Goal: Information Seeking & Learning: Learn about a topic

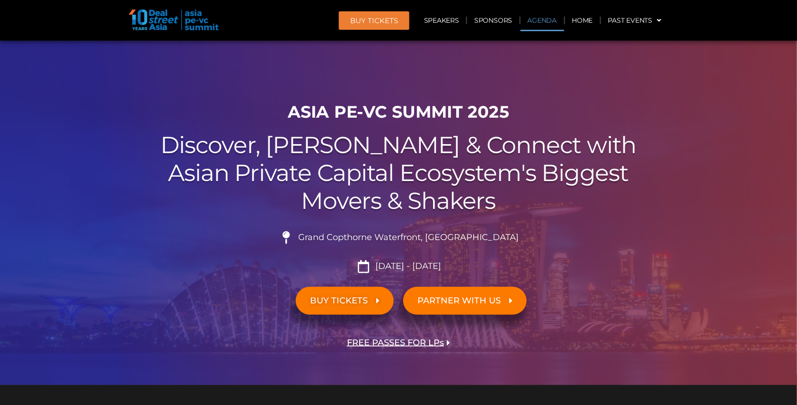
click at [542, 21] on link "Agenda" at bounding box center [542, 20] width 44 height 22
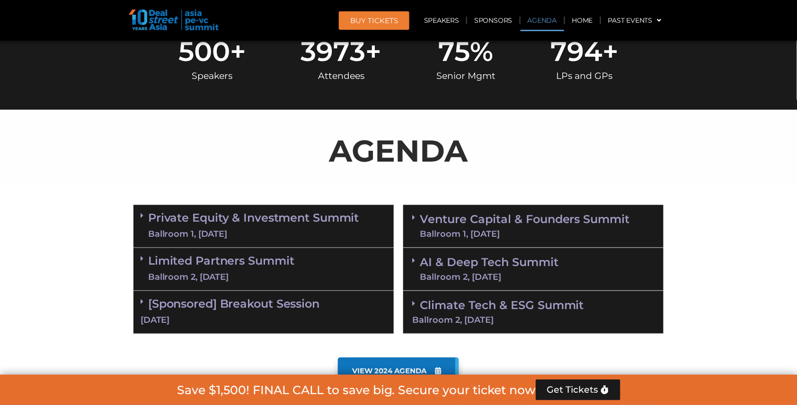
scroll to position [491, 0]
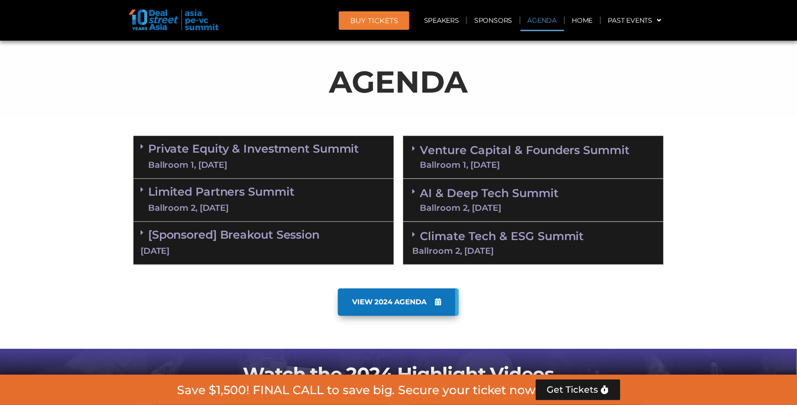
click at [490, 149] on link "Venture Capital & Founders​ Summit Ballroom 1, 11 Sept" at bounding box center [525, 157] width 210 height 25
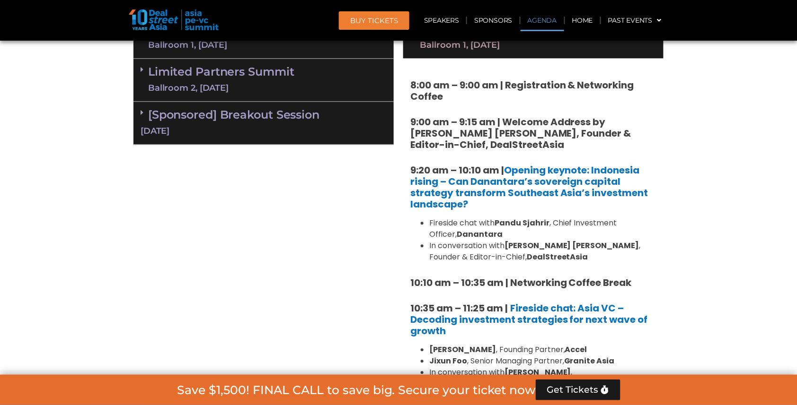
scroll to position [472, 0]
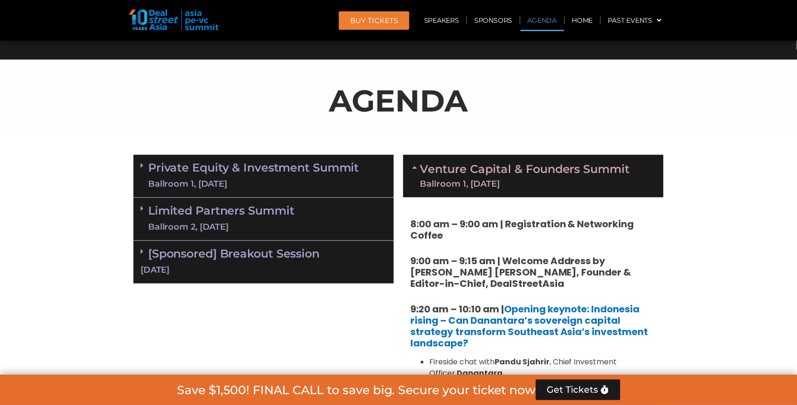
click at [270, 168] on link "Private Equity & Investment Summit Ballroom 1, 10 Sept" at bounding box center [253, 176] width 211 height 28
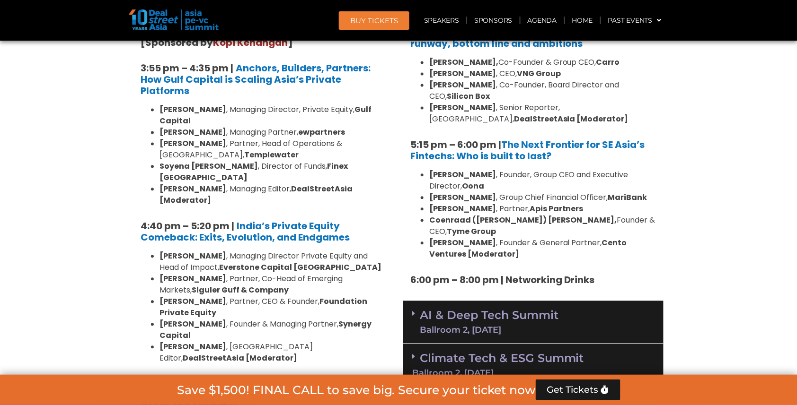
scroll to position [1686, 0]
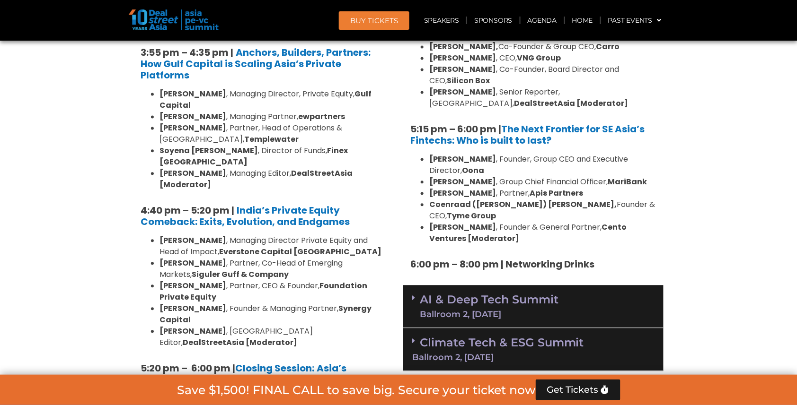
click at [441, 295] on link "AI & Deep Tech Summit Ballroom 2, 11 Sept" at bounding box center [489, 307] width 139 height 25
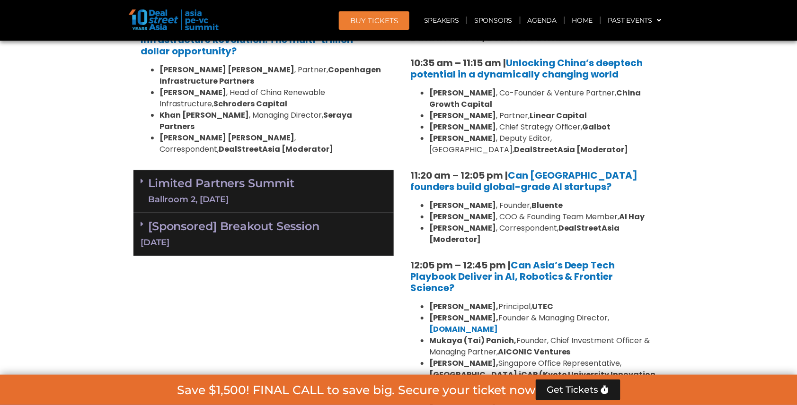
scroll to position [2063, 0]
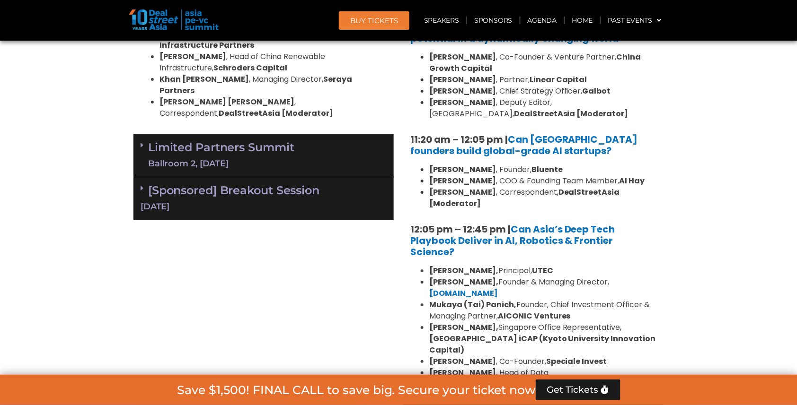
click at [441, 299] on li "Mukaya (Tai) Panich, Founder, Chief Investment Officer & Managing Partner, AICO…" at bounding box center [542, 310] width 227 height 23
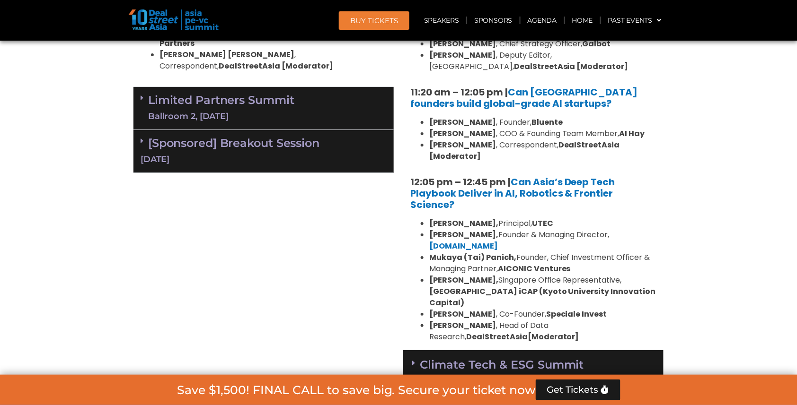
scroll to position [2144, 0]
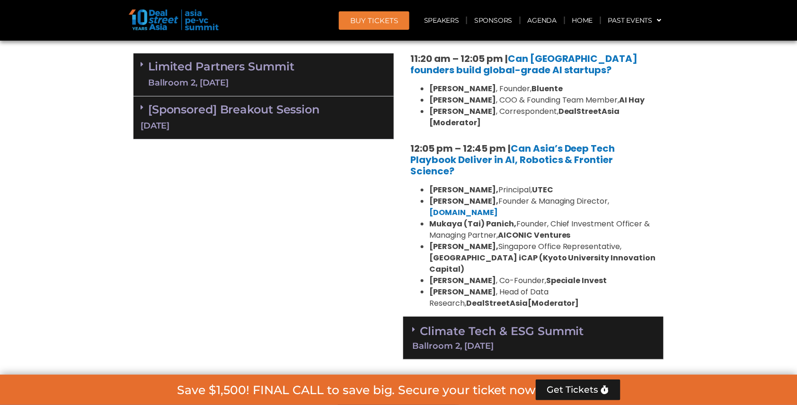
click at [475, 325] on link "Climate Tech & ESG Summit Ballroom 2, 11 Sept" at bounding box center [533, 338] width 242 height 26
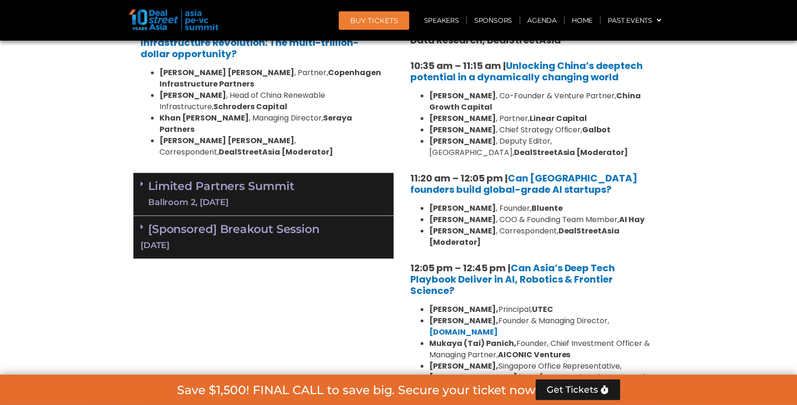
scroll to position [1844, 0]
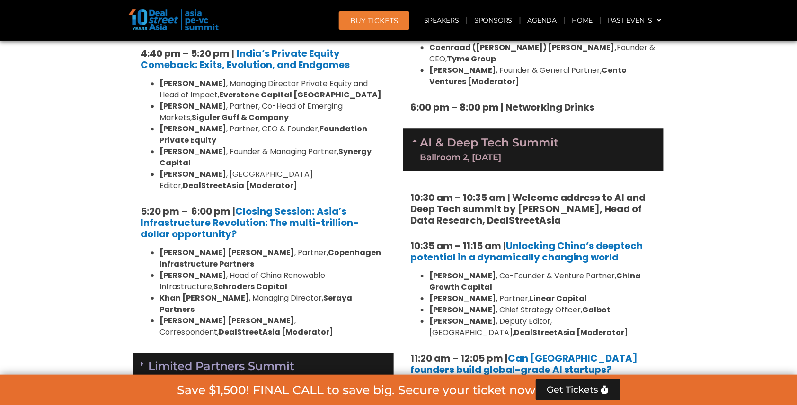
click at [327, 353] on div "Limited Partners Summit Ballroom 2, 10 Sept" at bounding box center [263, 374] width 260 height 43
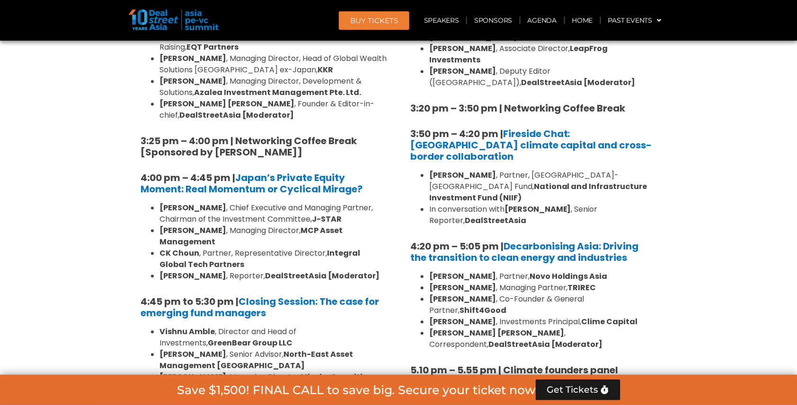
scroll to position [2833, 0]
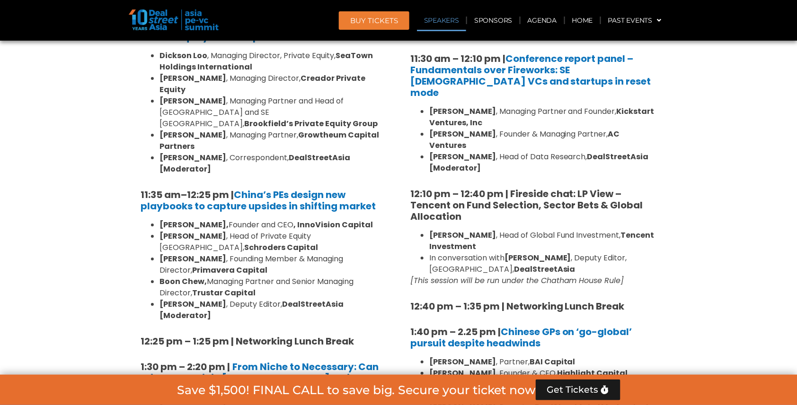
scroll to position [958, 0]
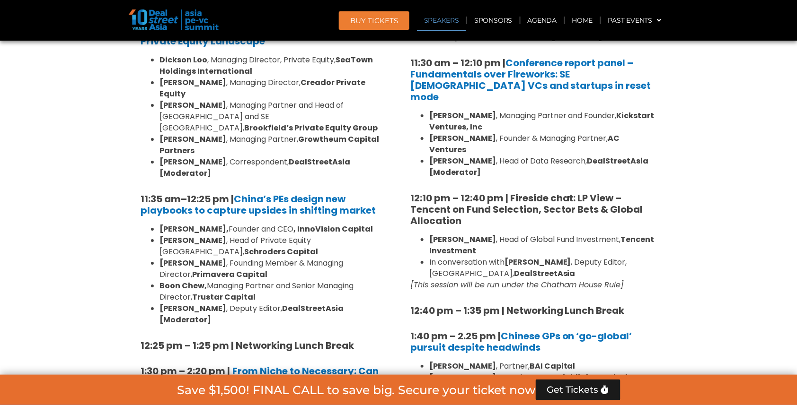
click at [475, 234] on li "Flora Guo , Head of Global Fund Investment, Tencent Investment" at bounding box center [542, 245] width 227 height 23
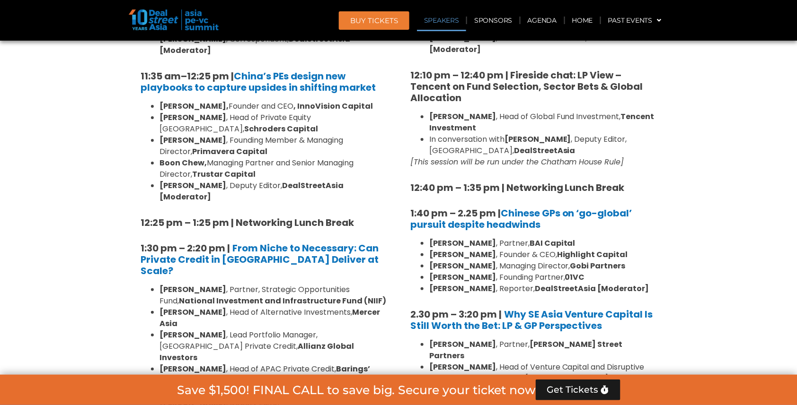
scroll to position [1166, 0]
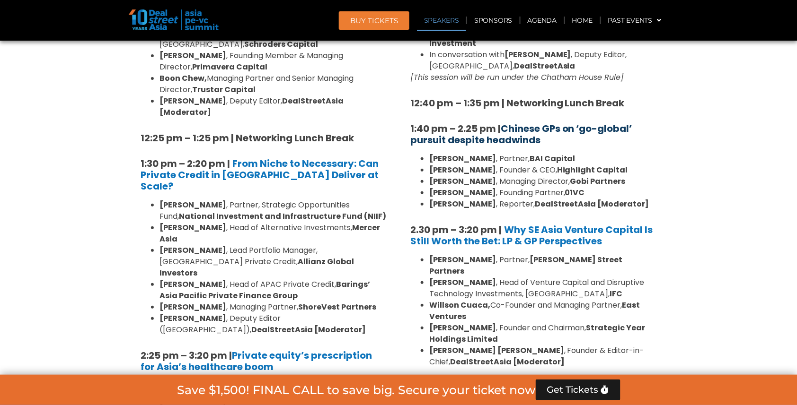
click at [471, 122] on link "Chinese GPs on ‘go-global’ pursuit despite headwinds" at bounding box center [521, 134] width 222 height 25
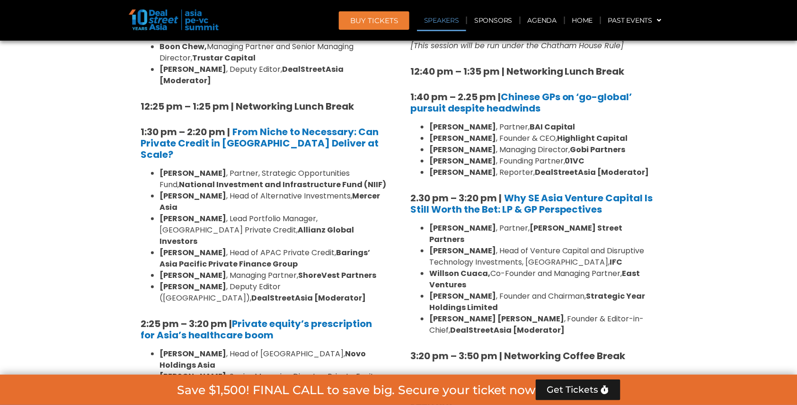
scroll to position [1199, 0]
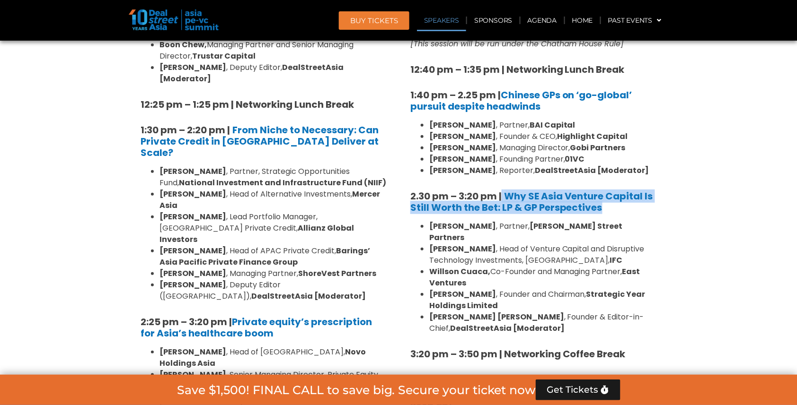
drag, startPoint x: 503, startPoint y: 157, endPoint x: 610, endPoint y: 171, distance: 107.8
click at [610, 191] on h5 "2.30 pm – 3:20 pm | Why SE Asia Venture Capital Is Still Worth the Bet: LP & GP…" at bounding box center [533, 202] width 246 height 23
copy h5 "2.30 pm – 3:20 pm | Why SE Asia Venture Capital Is Still Worth the Bet: LP & GP…"
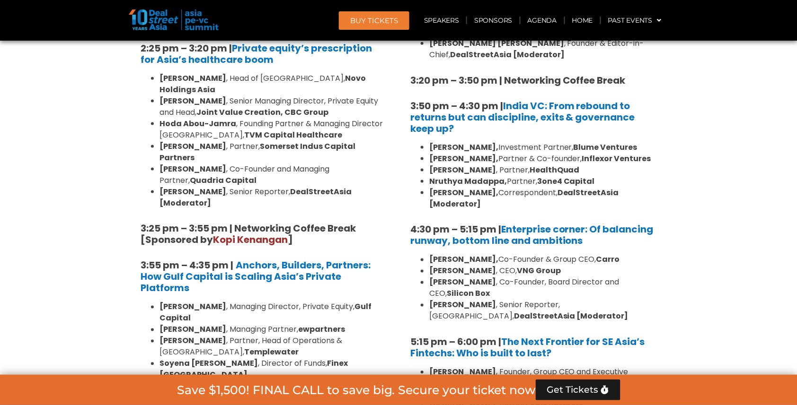
scroll to position [1474, 0]
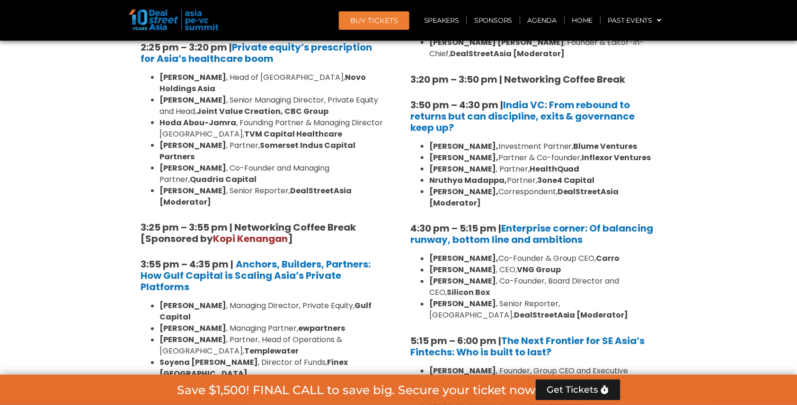
click at [372, 301] on li "Shantanu Mukerji , Managing Director, Private Equity, Gulf Capital" at bounding box center [272, 312] width 227 height 23
click at [361, 324] on li "Cliff Chau , Managing Partner, ewpartners" at bounding box center [272, 329] width 227 height 11
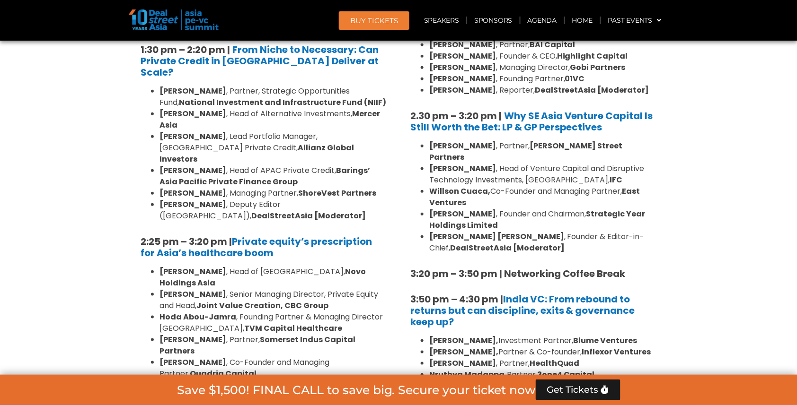
scroll to position [1279, 0]
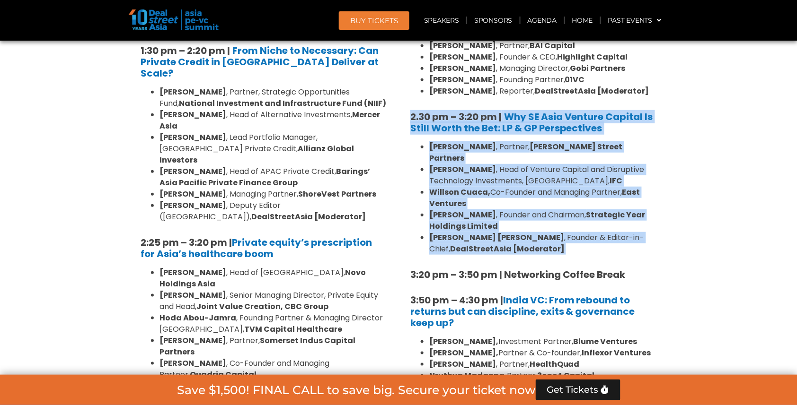
drag, startPoint x: 411, startPoint y: 81, endPoint x: 616, endPoint y: 211, distance: 243.2
click at [616, 211] on div "8:00 am – 9:00 am | Registration & Networking Coffee 9:00 am – 9:15 am | Welcom…" at bounding box center [533, 45] width 246 height 1266
copy div "2.30 pm – 3:20 pm | Why SE Asia Venture Capital Is Still Worth the Bet: LP & GP…"
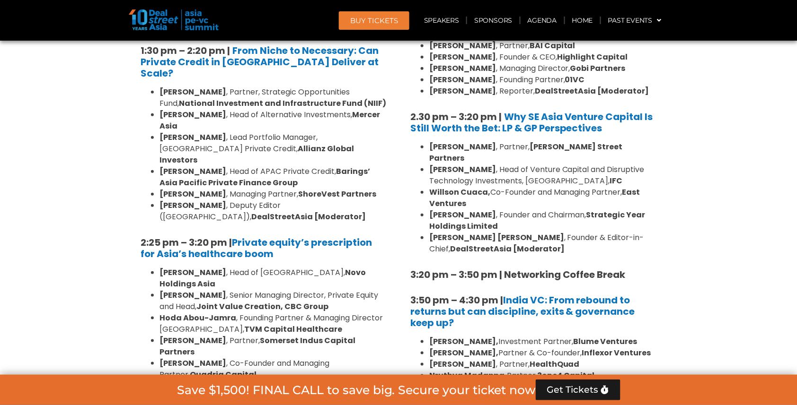
click at [565, 110] on b "Why SE Asia Venture Capital Is Still Worth the Bet: LP & GP Perspectives" at bounding box center [531, 122] width 243 height 25
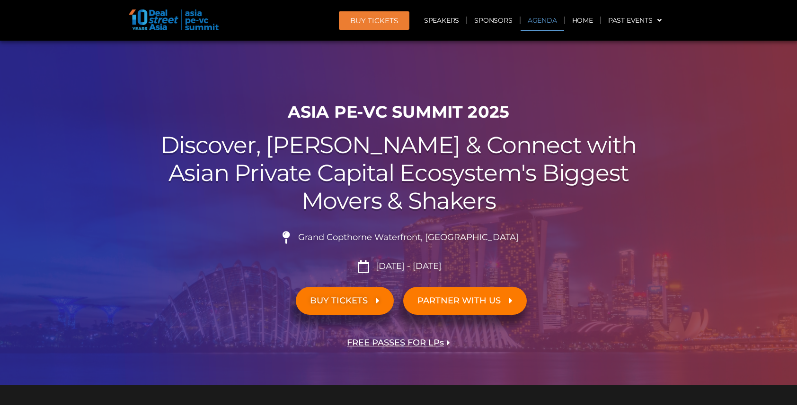
click at [548, 21] on link "Agenda" at bounding box center [542, 20] width 44 height 22
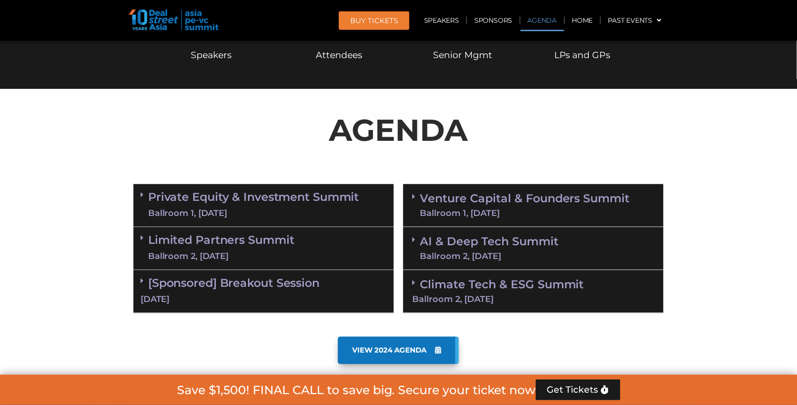
scroll to position [491, 0]
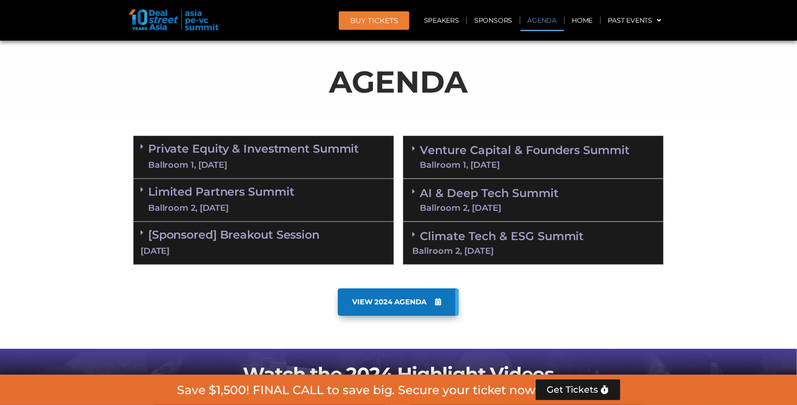
click at [506, 152] on link "Venture Capital & Founders​ Summit Ballroom 1, 11 Sept" at bounding box center [525, 157] width 210 height 25
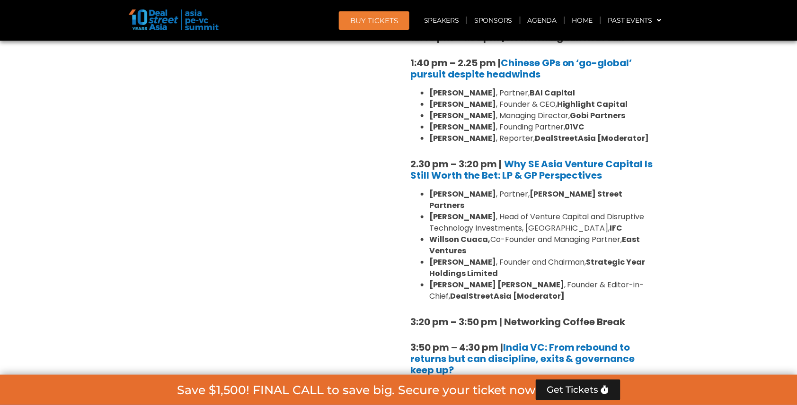
scroll to position [1232, 0]
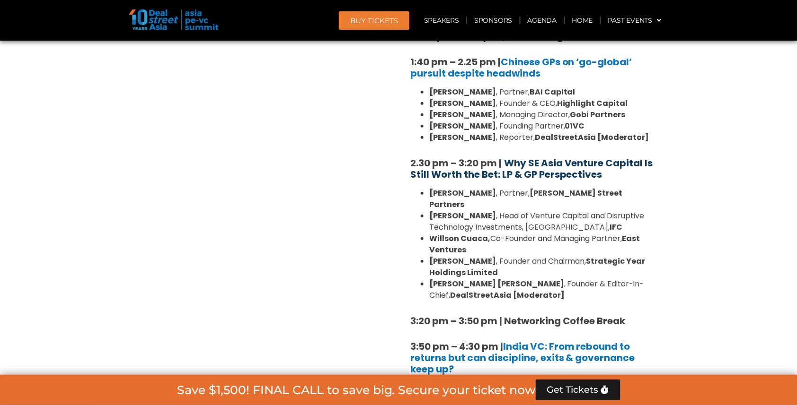
click at [519, 157] on b "Why SE Asia Venture Capital Is Still Worth the Bet: LP & GP Perspectives" at bounding box center [531, 169] width 243 height 25
drag, startPoint x: 397, startPoint y: 121, endPoint x: 579, endPoint y: 164, distance: 186.8
click at [579, 164] on div "Private Equity & Investment Summit Ballroom 1, 10 Sept 8:00 am – 9:00 am | Regi…" at bounding box center [398, 110] width 539 height 1441
click at [633, 279] on li "Joji Thomas Philip , Founder & Editor-in-Chief, DealStreetAsia [Moderator]" at bounding box center [542, 290] width 227 height 23
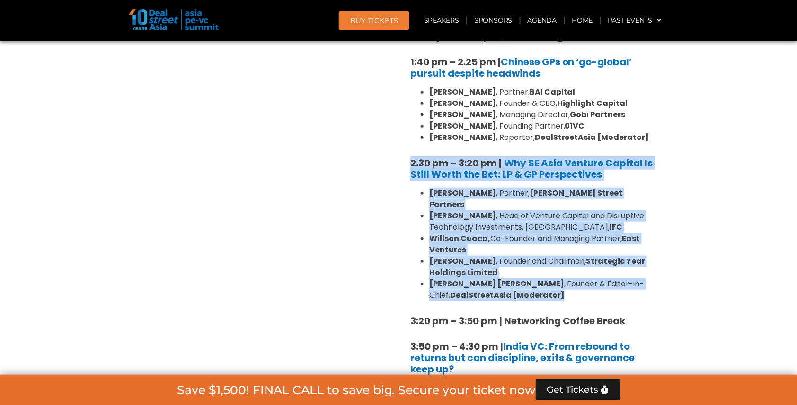
drag, startPoint x: 549, startPoint y: 250, endPoint x: 411, endPoint y: 128, distance: 184.4
click at [411, 128] on div "8:00 am – 9:00 am | Registration & Networking Coffee 9:00 am – 9:15 am | Welcom…" at bounding box center [533, 91] width 246 height 1266
copy div "2.30 pm – 3:20 pm | Why SE Asia Venture Capital Is Still Worth the Bet: LP & GP…"
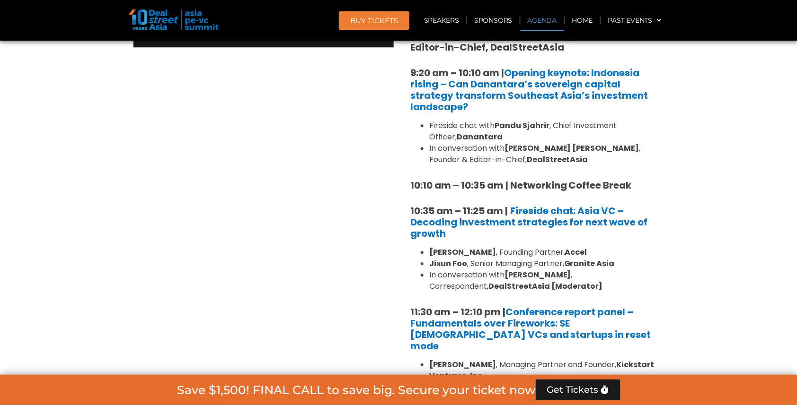
scroll to position [495, 0]
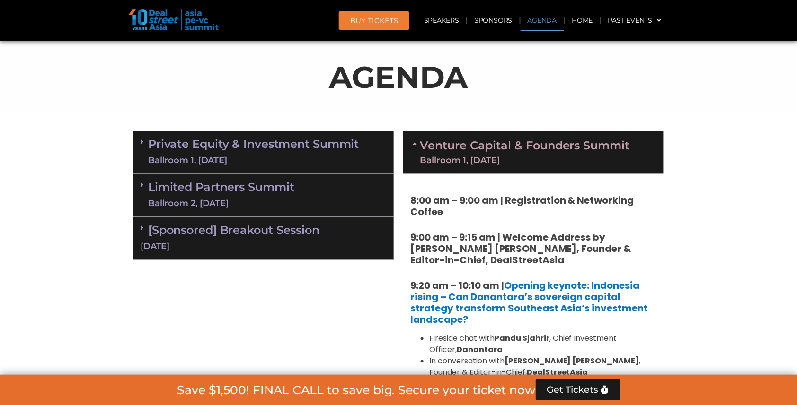
click at [275, 149] on link "Private Equity & Investment Summit Ballroom 1, 10 Sept" at bounding box center [253, 153] width 211 height 28
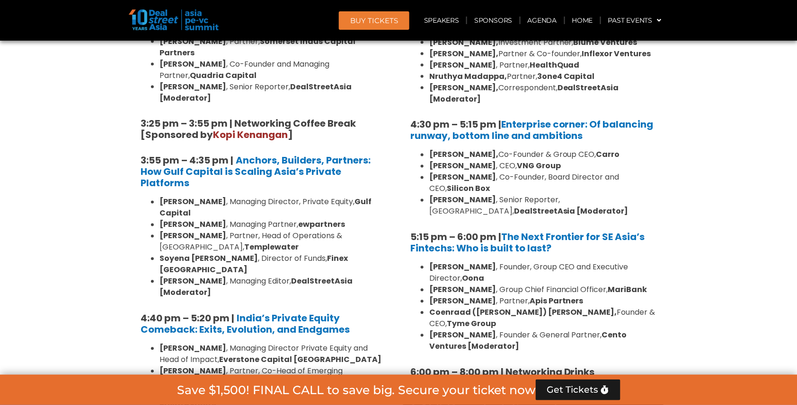
scroll to position [1590, 0]
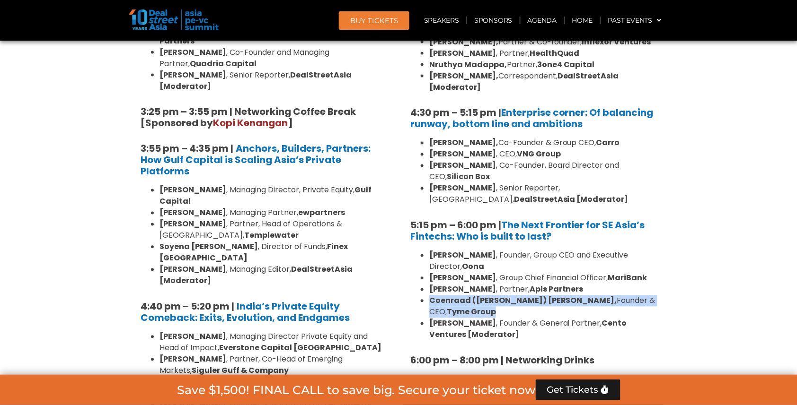
drag, startPoint x: 430, startPoint y: 240, endPoint x: 660, endPoint y: 240, distance: 230.4
copy li "Coenraad (Coen) Jonker, Founder & CEO, Tyme Group"
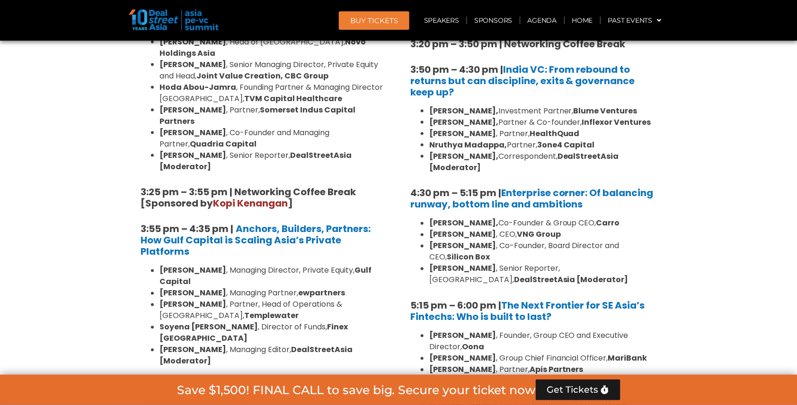
scroll to position [1447, 0]
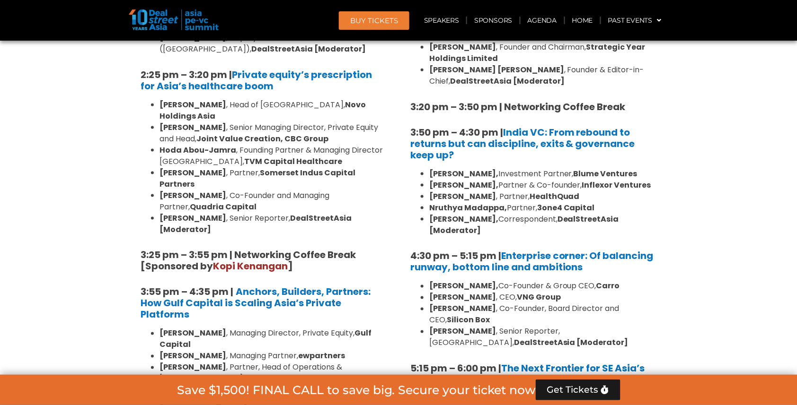
drag, startPoint x: 160, startPoint y: 240, endPoint x: 374, endPoint y: 238, distance: 214.3
click at [374, 385] on li "Soyena Dhakal , Director of Funds, Finex Hong Kong" at bounding box center [272, 396] width 227 height 23
copy li "Soyena Dhakal , Director of Funds, Finex Hong Kong"
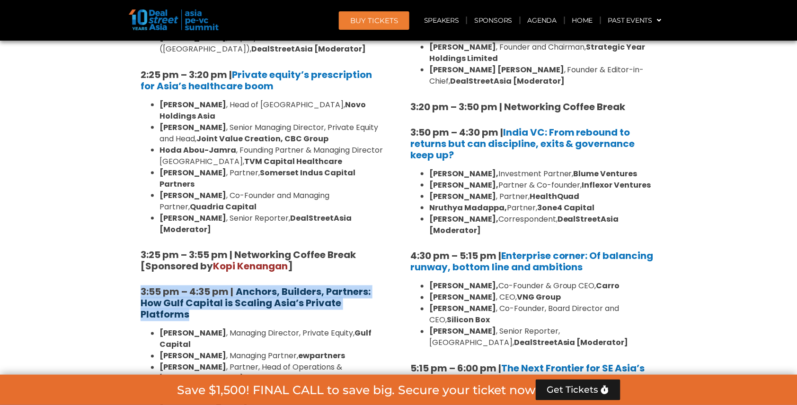
drag, startPoint x: 134, startPoint y: 139, endPoint x: 198, endPoint y: 159, distance: 66.6
click at [198, 159] on div "Private Equity & Investment Summit Ballroom 1, 10 Sept 8:00 am – 9:00 am | Regi…" at bounding box center [264, 8] width 270 height 1666
copy h5 "3:55 pm – 4:35 pm | Anchors, Builders, Partners: How Gulf Capital is Scaling As…"
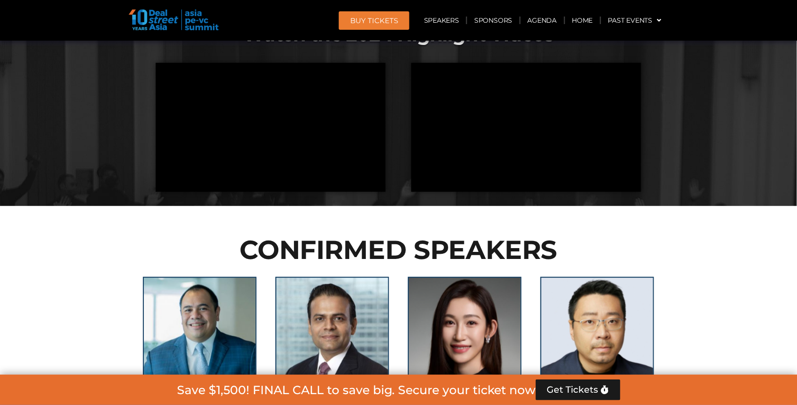
scroll to position [2392, 0]
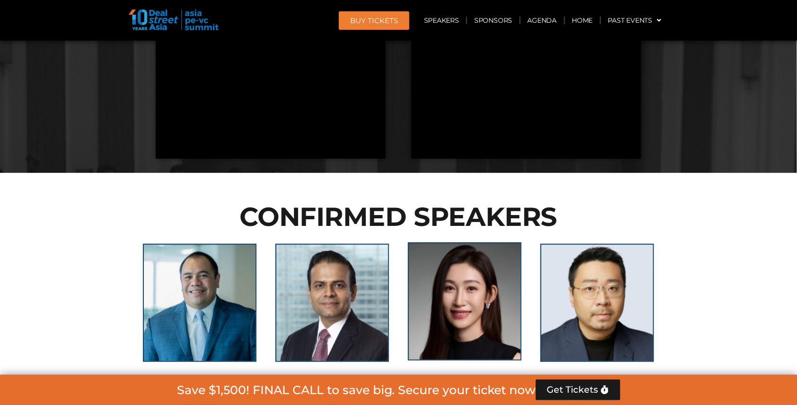
click at [477, 243] on img at bounding box center [465, 302] width 114 height 118
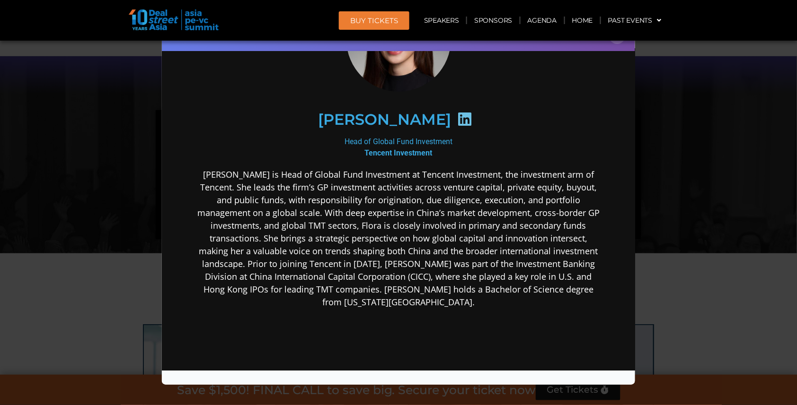
scroll to position [2309, 0]
click at [676, 97] on div "Speaker Profile ×" at bounding box center [398, 202] width 797 height 405
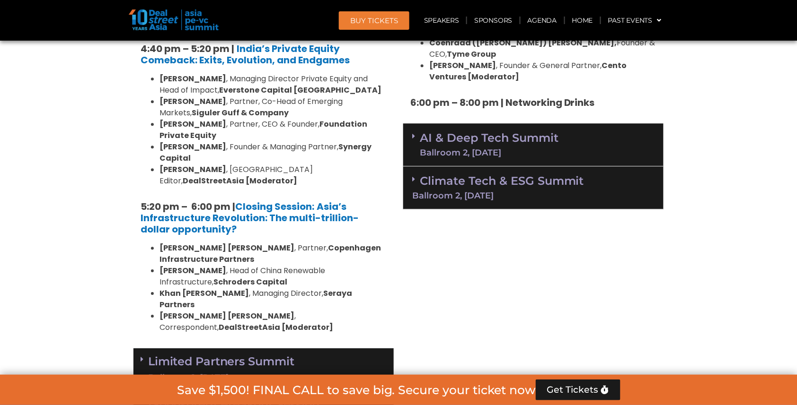
scroll to position [1847, 0]
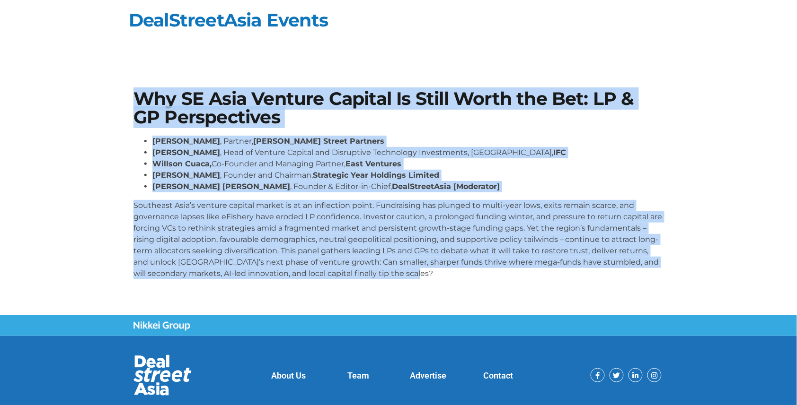
drag, startPoint x: 135, startPoint y: 97, endPoint x: 490, endPoint y: 278, distance: 398.8
click at [490, 278] on div "Why SE Asia Venture Capital Is Still Worth the Bet: LP & GP Perspectives [PERSO…" at bounding box center [398, 188] width 539 height 207
click at [230, 158] on li "Willson Cuaca, Co-Founder and Managing Partner, East Ventures" at bounding box center [407, 163] width 511 height 11
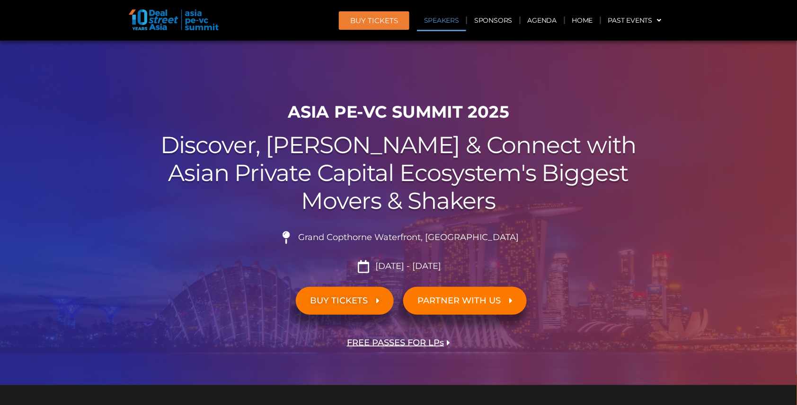
click at [444, 20] on link "Speakers" at bounding box center [441, 20] width 49 height 22
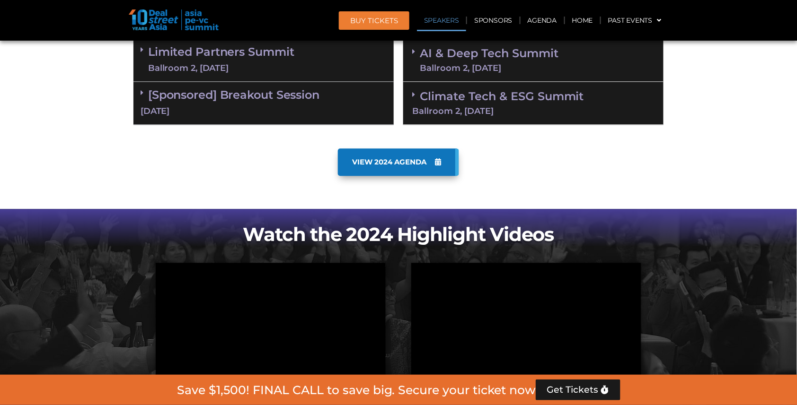
scroll to position [1022, 0]
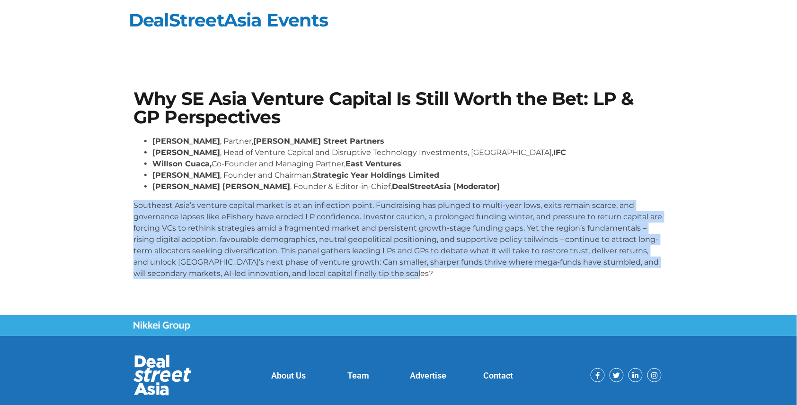
drag, startPoint x: 134, startPoint y: 203, endPoint x: 448, endPoint y: 270, distance: 321.1
click at [448, 270] on p "Southeast Asia’s venture capital market is at an inflection point. Fundraising …" at bounding box center [398, 239] width 530 height 79
copy p "Southeast Asia’s venture capital market is at an inflection point. Fundraising …"
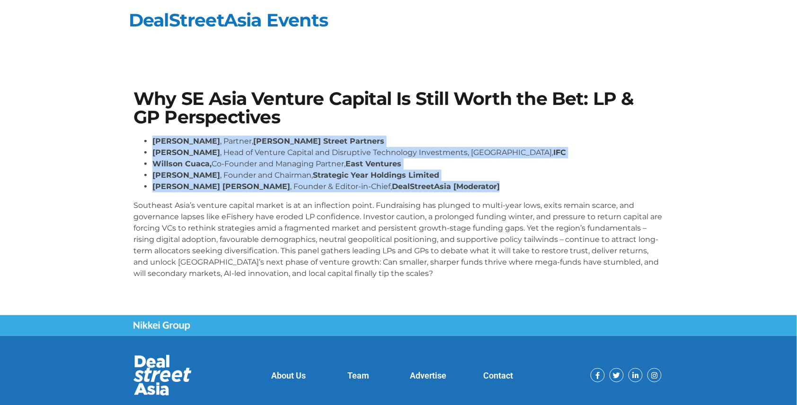
drag, startPoint x: 154, startPoint y: 137, endPoint x: 457, endPoint y: 188, distance: 307.0
click at [457, 188] on ul "Sunil Mishra , Partner, Adams Street Partners Geetali Kumar , Head of Venture C…" at bounding box center [398, 164] width 530 height 57
copy ul "Sunil Mishra , Partner, Adams Street Partners Geetali Kumar , Head of Venture C…"
